Goal: Task Accomplishment & Management: Complete application form

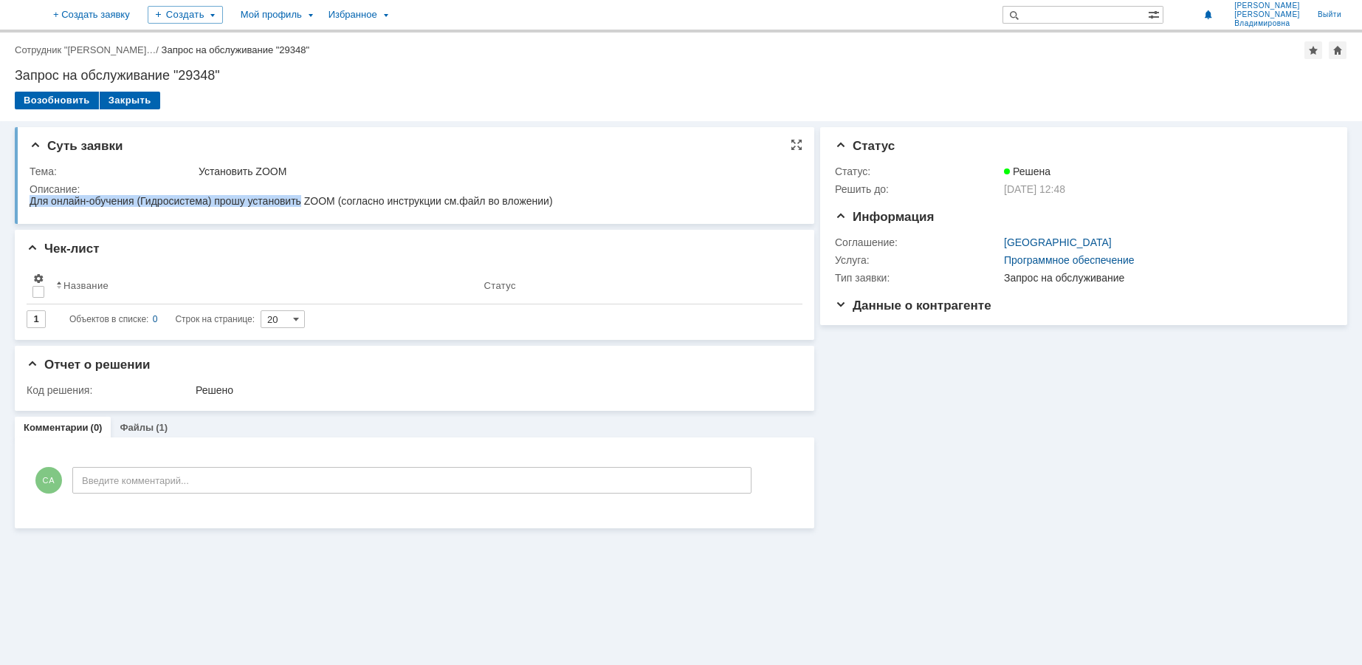
drag, startPoint x: 30, startPoint y: 200, endPoint x: 301, endPoint y: 202, distance: 270.3
click at [301, 202] on div "Для онлайн-обучения (Гидросистема) прошу установить ZOOM (согласно инструкции с…" at bounding box center [292, 201] width 524 height 12
copy div "Для онлайн-обучения (Гидросистема) прошу установить"
click at [235, 18] on div "Создать" at bounding box center [197, 15] width 75 height 18
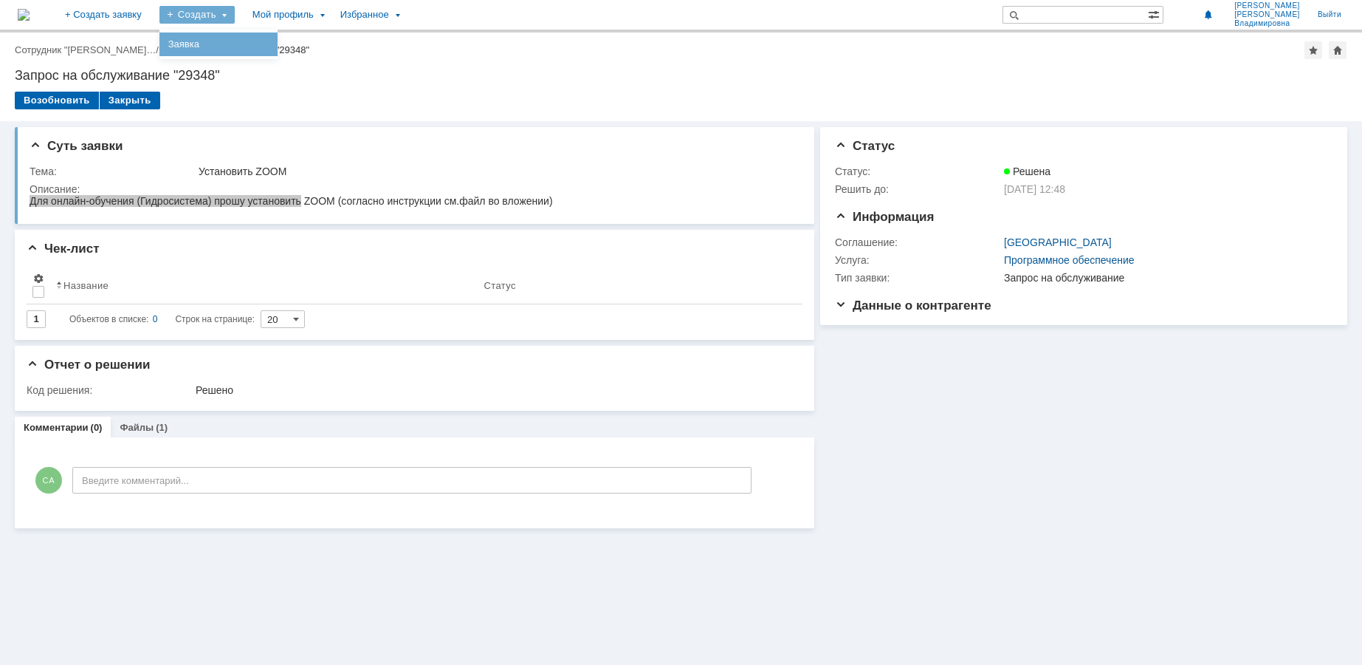
click at [261, 41] on link "Заявка" at bounding box center [218, 44] width 112 height 18
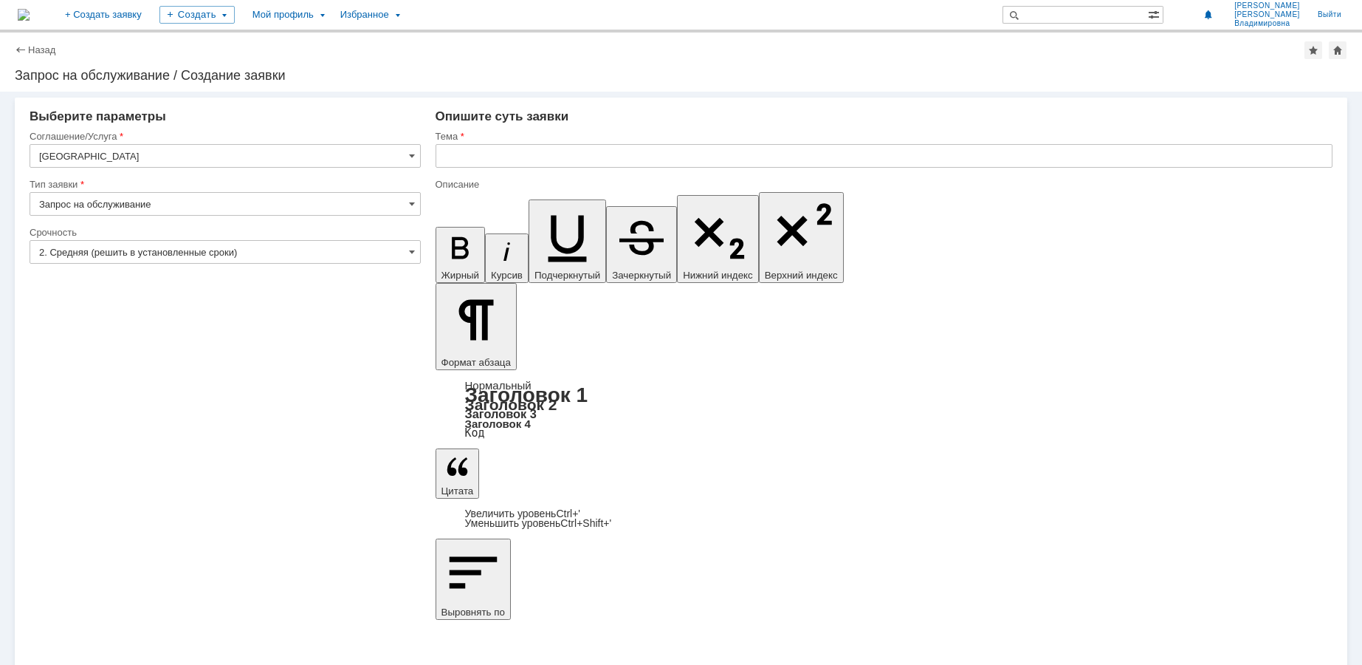
click at [85, 205] on input "Запрос на обслуживание" at bounding box center [225, 204] width 391 height 24
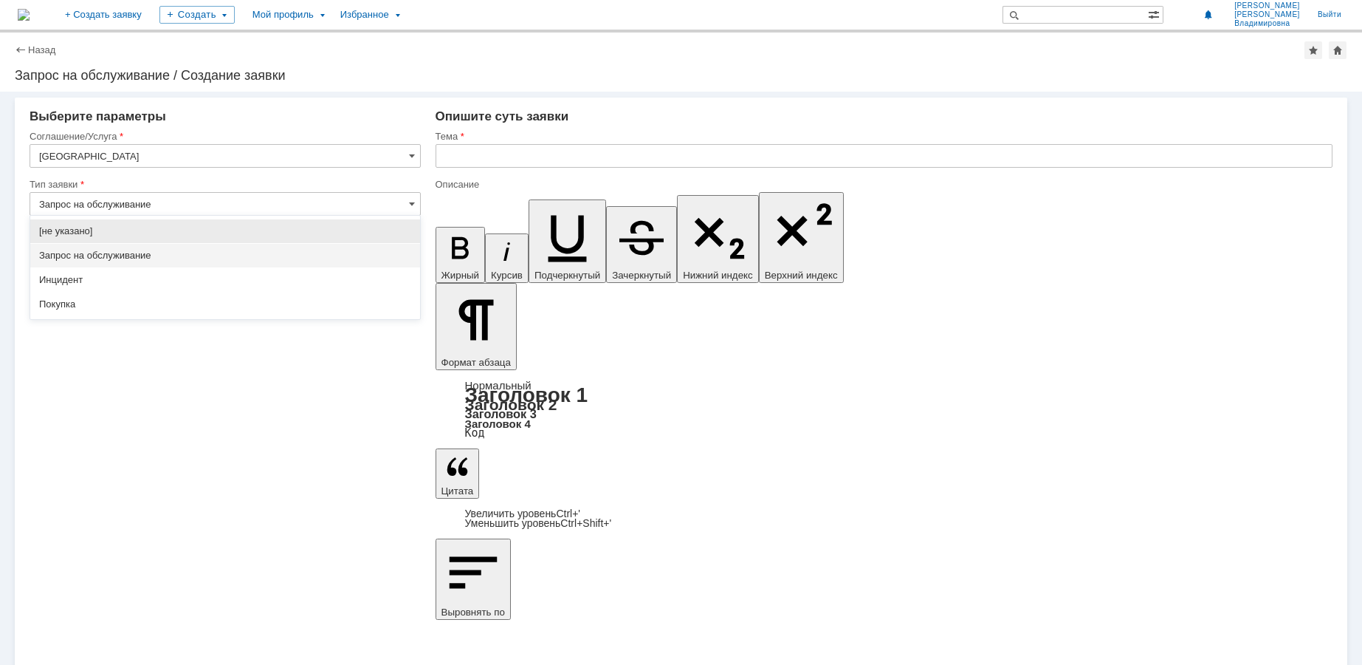
click at [106, 256] on span "Запрос на обслуживание" at bounding box center [225, 256] width 372 height 12
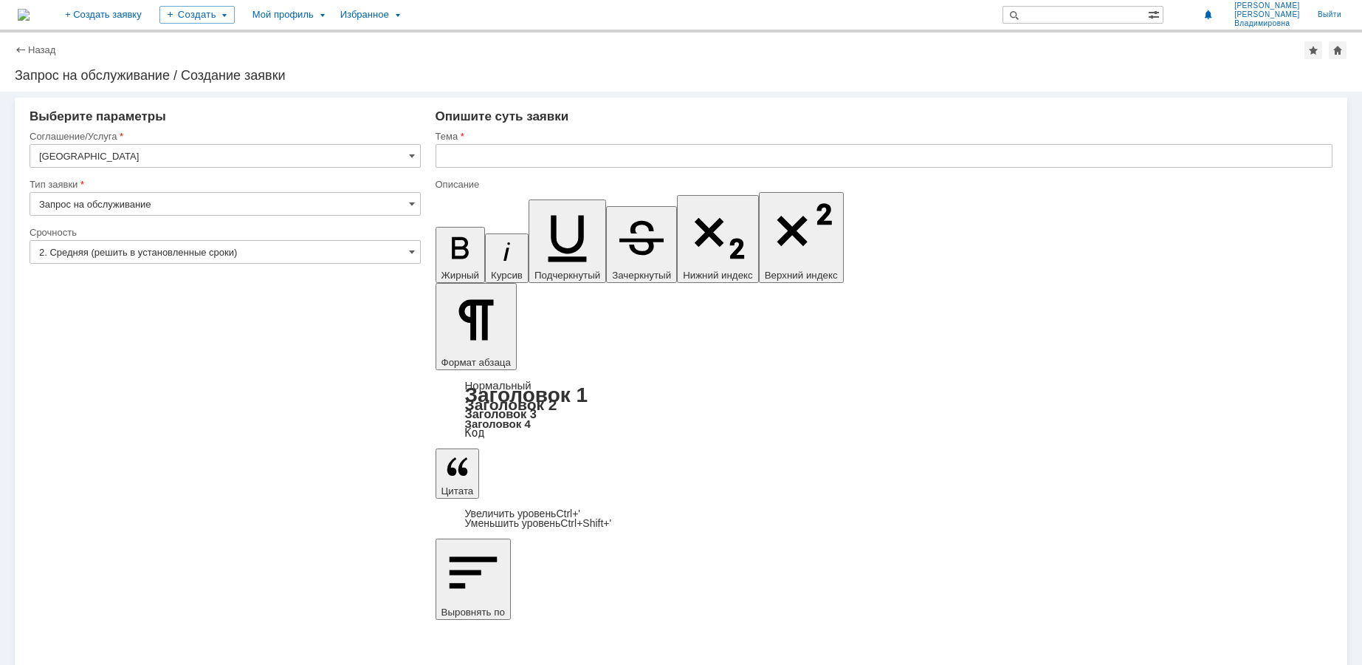
type input "Запрос на обслуживание"
click at [473, 154] on input "text" at bounding box center [885, 156] width 898 height 24
type input "Гидросистема и СТАРТ"
drag, startPoint x: 472, startPoint y: 5137, endPoint x: 493, endPoint y: 5137, distance: 20.7
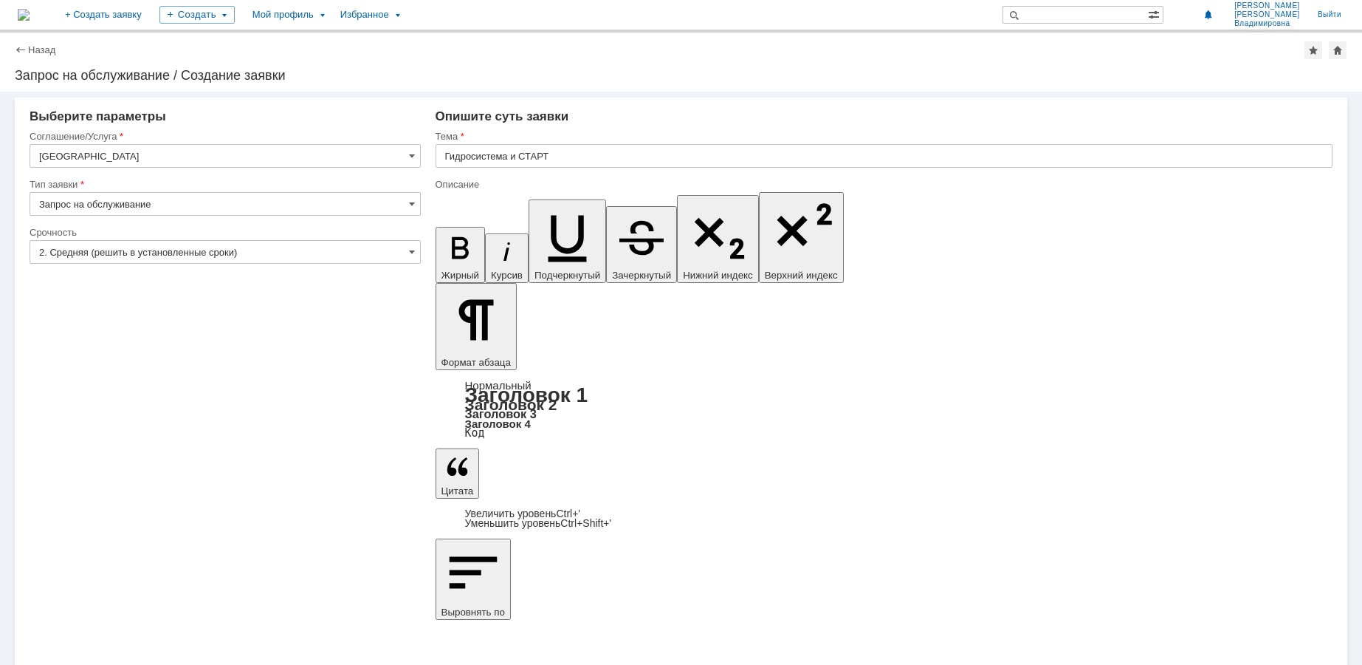
drag, startPoint x: 634, startPoint y: 5140, endPoint x: 436, endPoint y: 5140, distance: 197.2
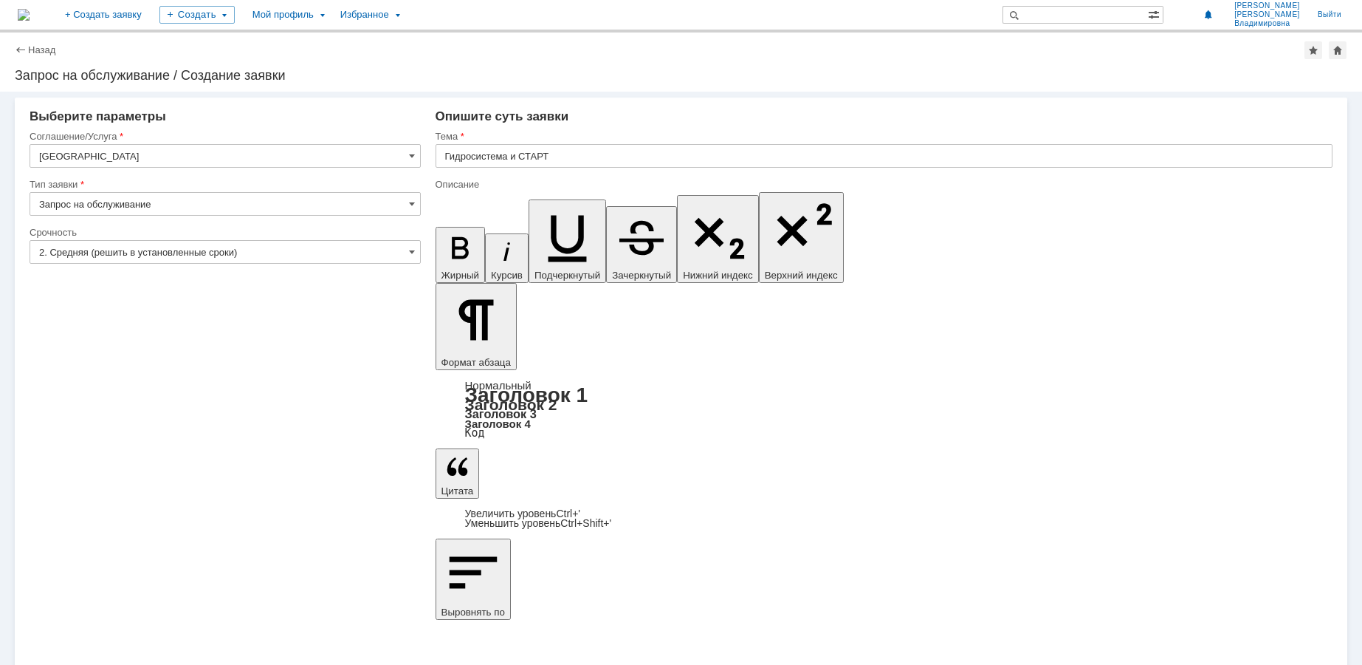
drag, startPoint x: 513, startPoint y: 5147, endPoint x: 521, endPoint y: 5149, distance: 7.7
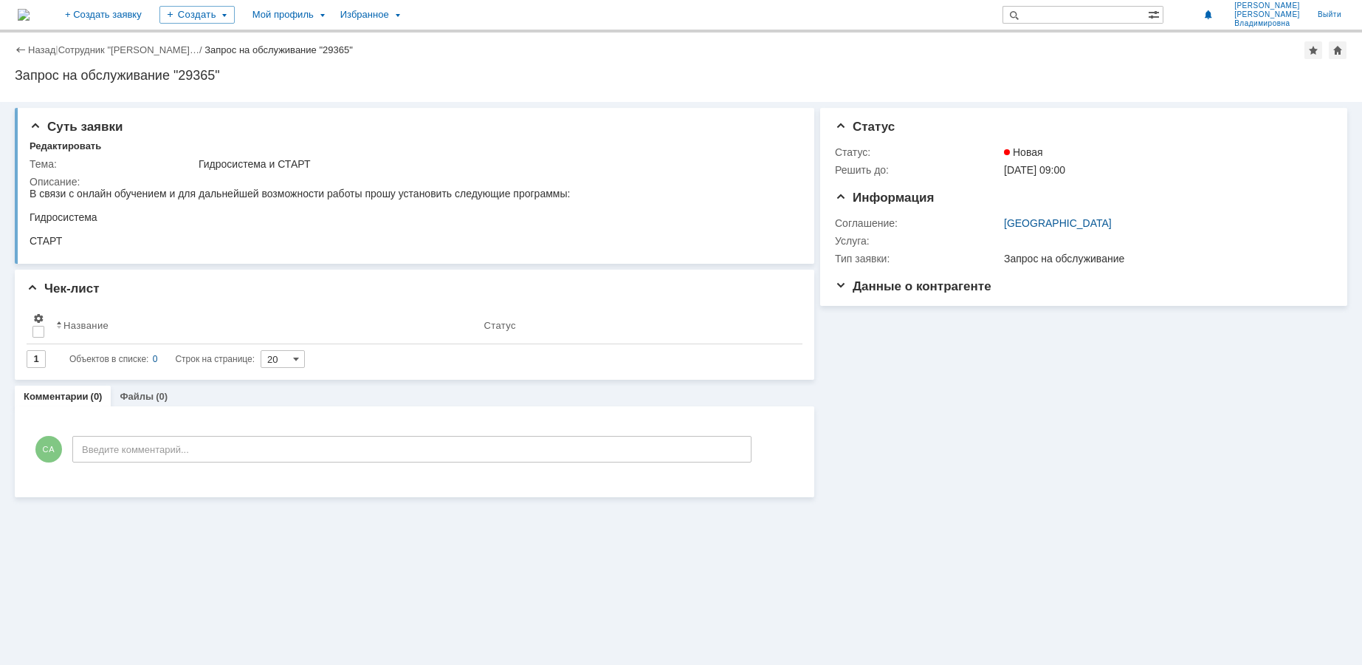
click at [976, 510] on div "Суть заявки Редактировать Тема: Гидросистема и СТАРТ Описание: Чек-лист Результ…" at bounding box center [681, 383] width 1362 height 563
